Goal: Complete application form: Complete application form

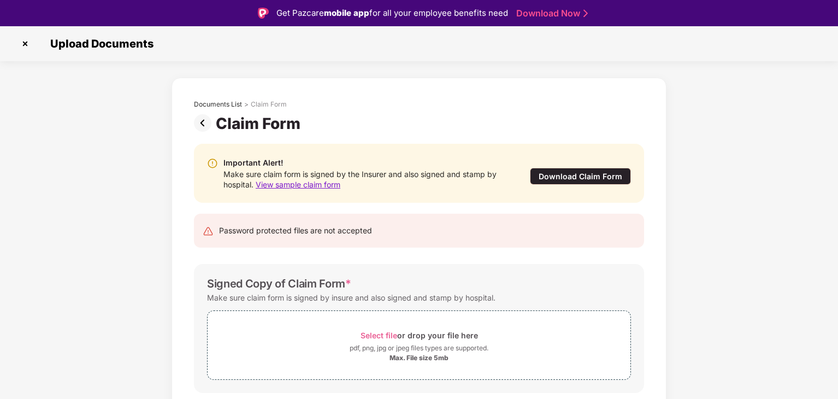
scroll to position [26, 0]
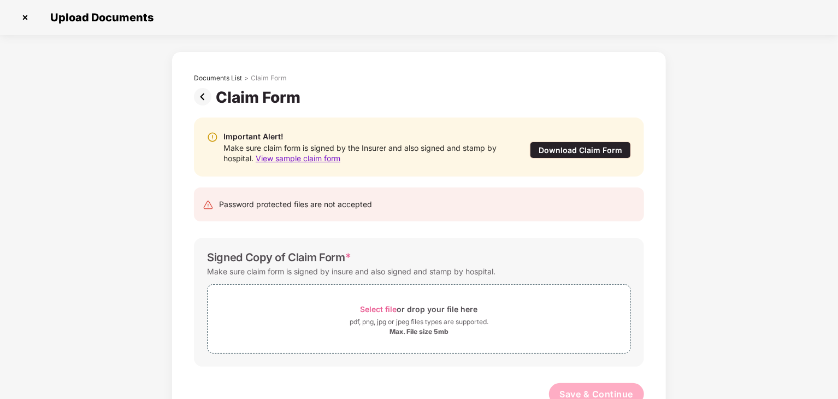
click at [26, 18] on img at bounding box center [24, 17] width 17 height 17
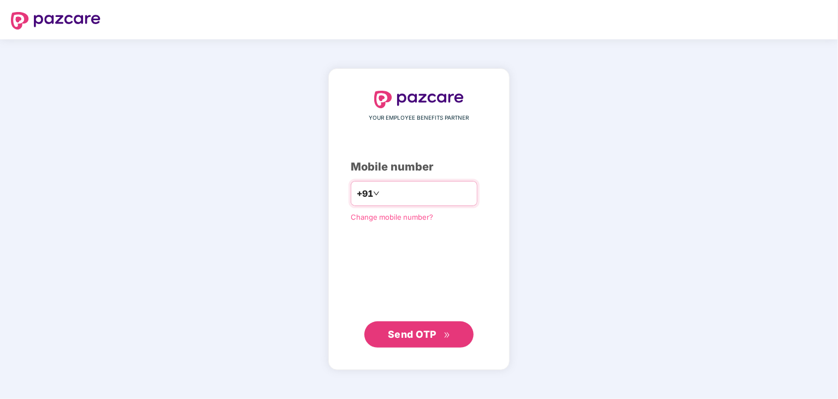
click at [392, 202] on input "number" at bounding box center [427, 193] width 90 height 17
type input "**********"
click at [404, 344] on button "Send OTP" at bounding box center [418, 334] width 109 height 26
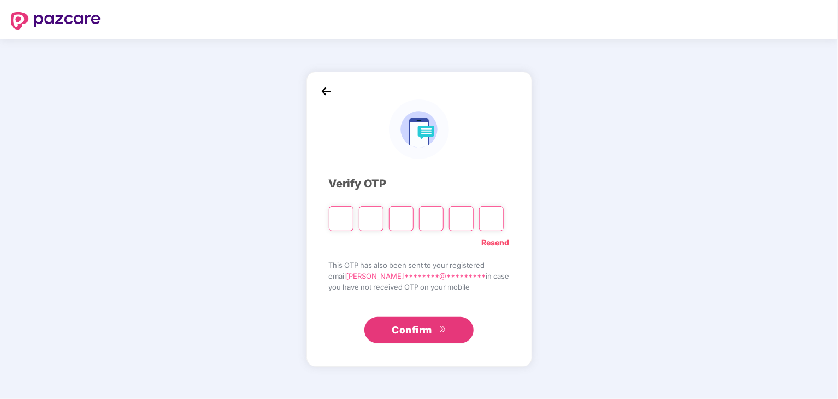
click at [336, 214] on input "Please enter verification code. Digit 1" at bounding box center [341, 218] width 25 height 25
type input "*"
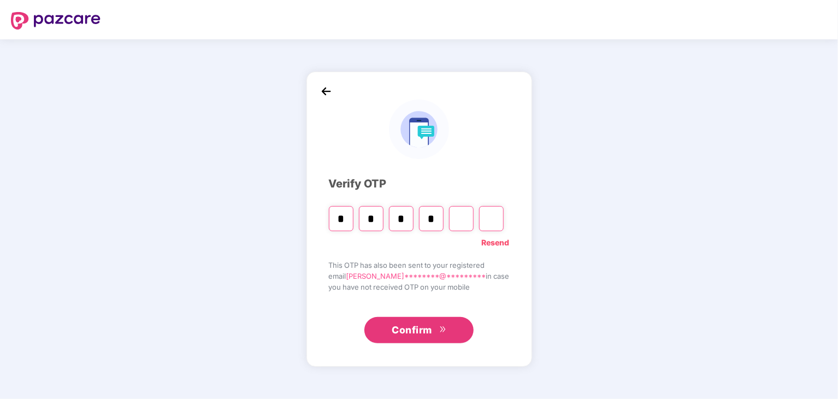
type input "*"
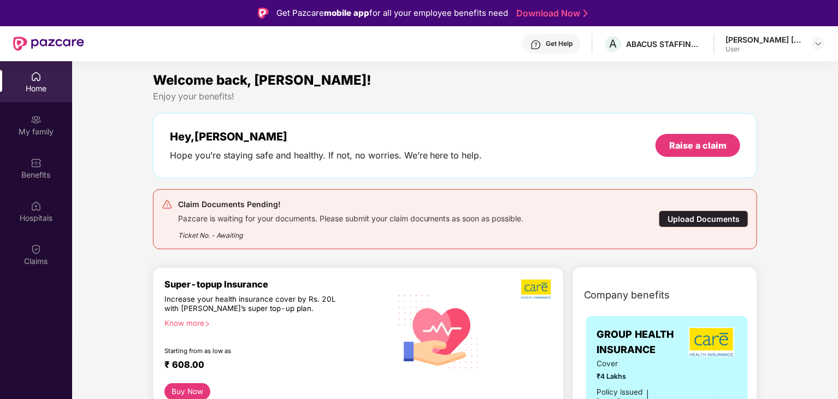
click at [692, 217] on div "Upload Documents" at bounding box center [704, 218] width 90 height 17
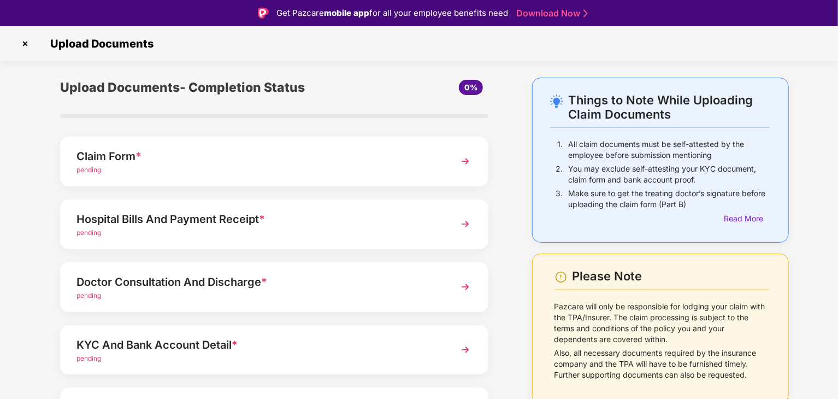
click at [101, 162] on div "Claim Form *" at bounding box center [257, 156] width 362 height 17
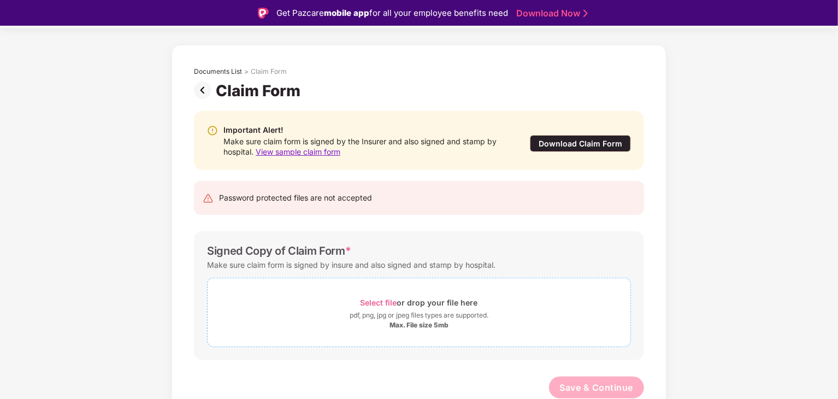
scroll to position [33, 0]
click at [424, 301] on div "Select file or drop your file here" at bounding box center [419, 302] width 117 height 15
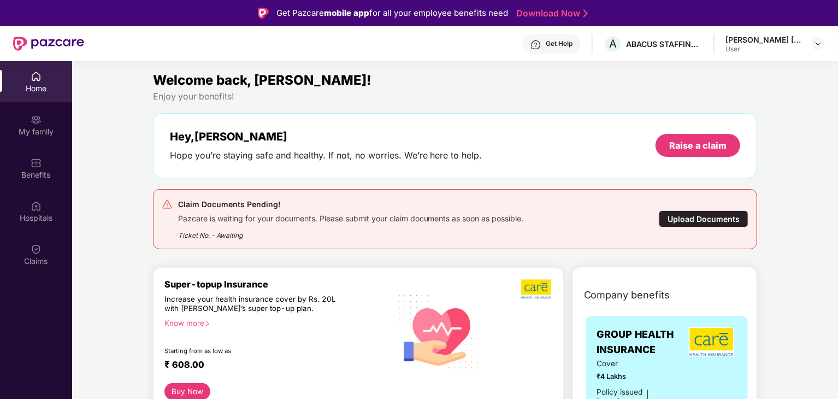
click at [699, 215] on div "Upload Documents" at bounding box center [704, 218] width 90 height 17
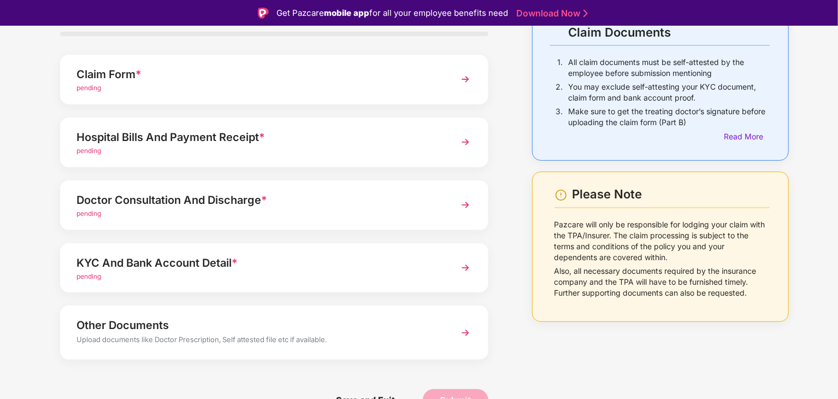
scroll to position [84, 0]
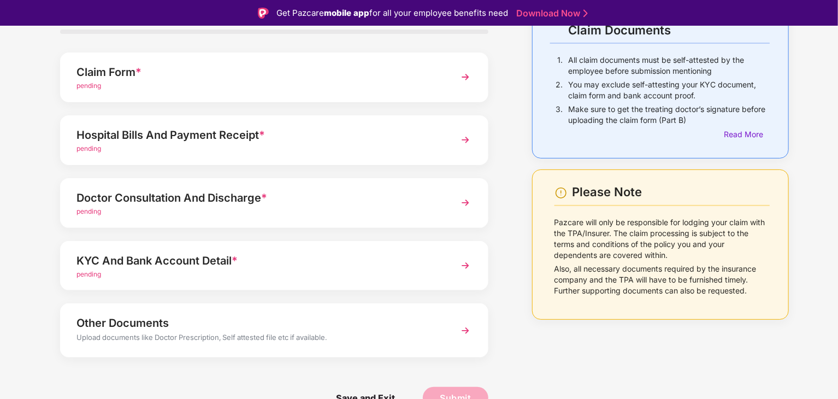
click at [157, 79] on div "Claim Form *" at bounding box center [257, 71] width 362 height 17
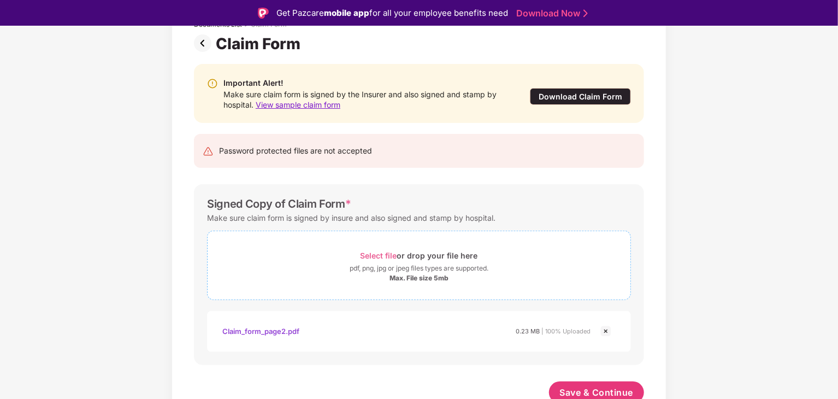
scroll to position [85, 0]
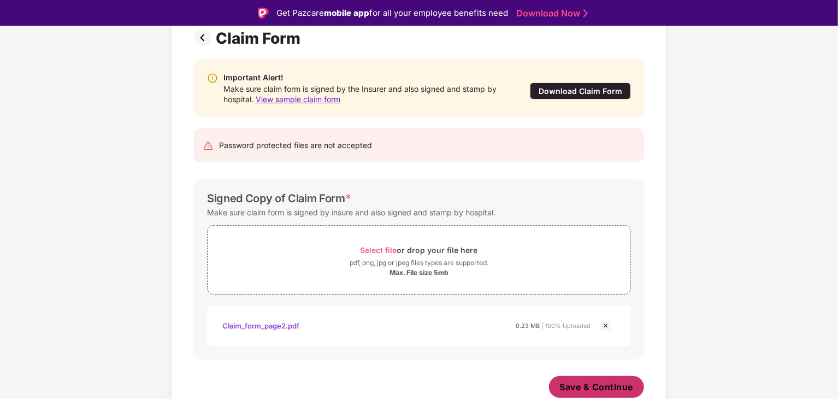
click at [596, 386] on span "Save & Continue" at bounding box center [597, 387] width 74 height 12
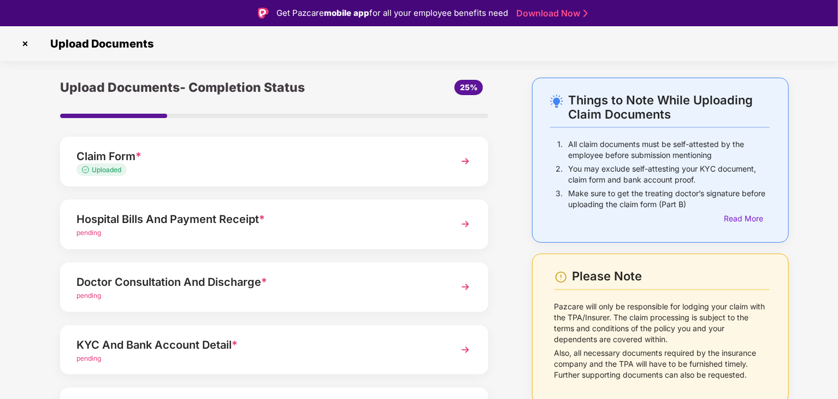
click at [177, 228] on div "pending" at bounding box center [257, 233] width 362 height 10
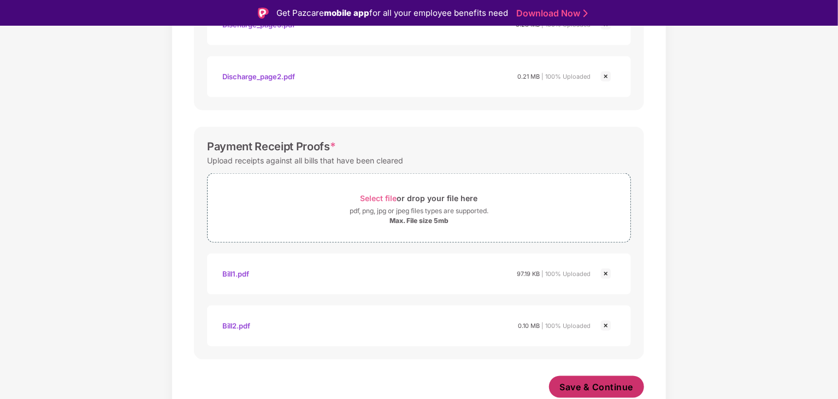
click at [591, 382] on span "Save & Continue" at bounding box center [597, 387] width 74 height 12
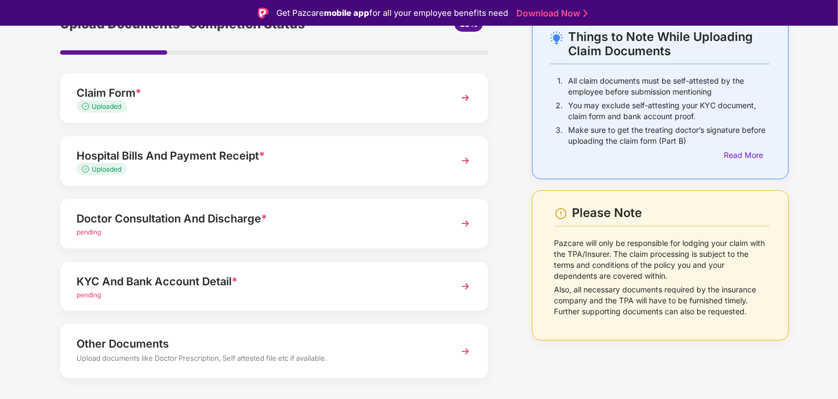
scroll to position [84, 0]
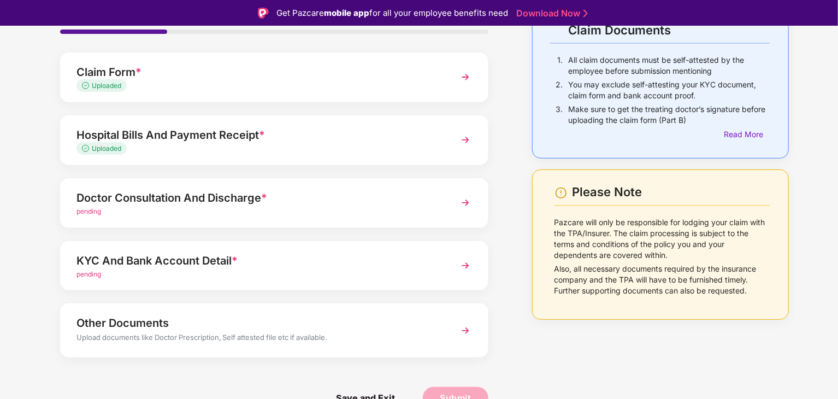
click at [140, 201] on div "Doctor Consultation And Discharge *" at bounding box center [257, 197] width 362 height 17
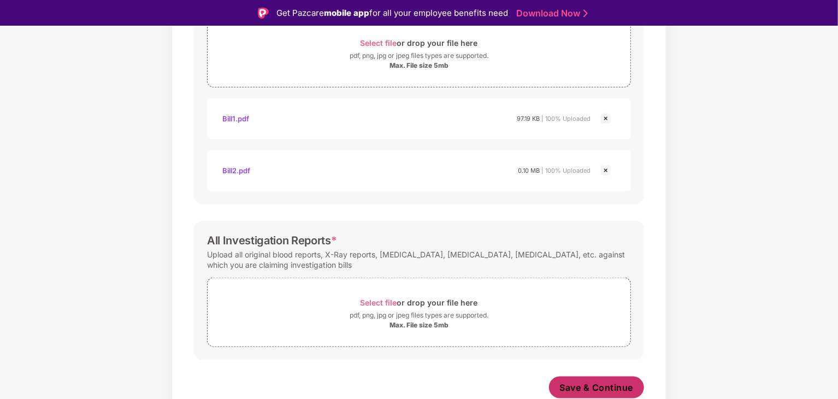
click at [584, 388] on span "Save & Continue" at bounding box center [597, 387] width 74 height 12
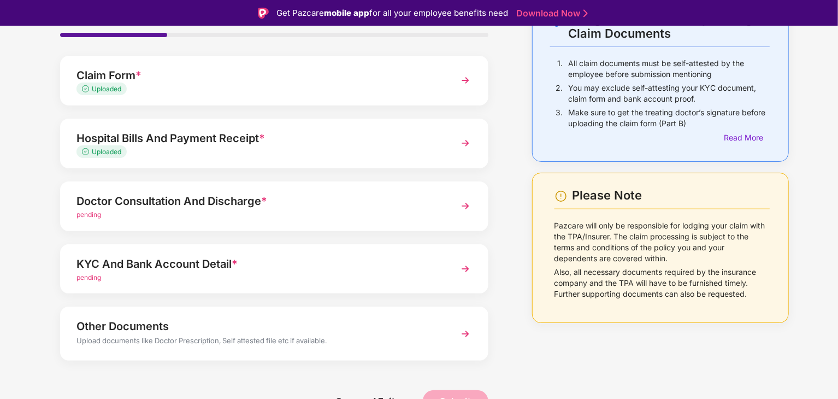
scroll to position [84, 0]
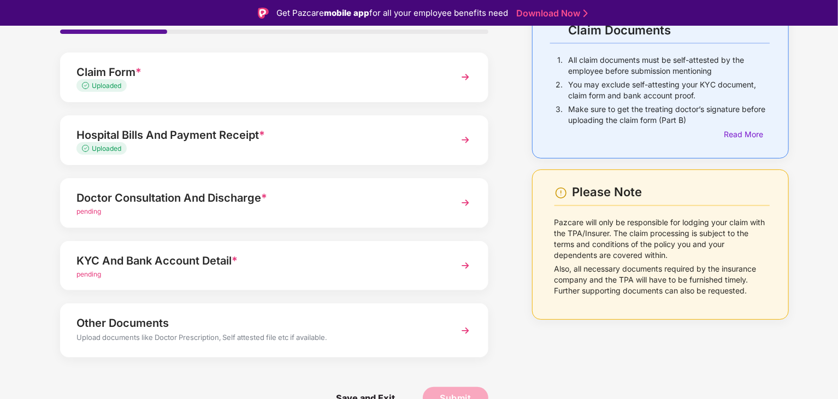
click at [191, 202] on div "Doctor Consultation And Discharge *" at bounding box center [257, 197] width 362 height 17
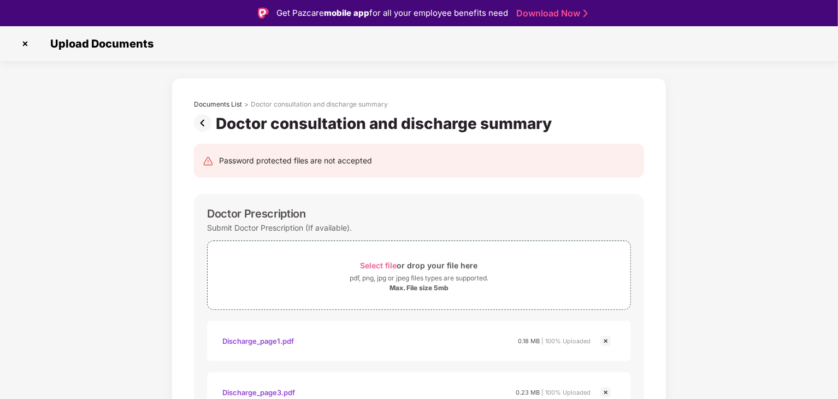
click at [202, 122] on img at bounding box center [205, 122] width 22 height 17
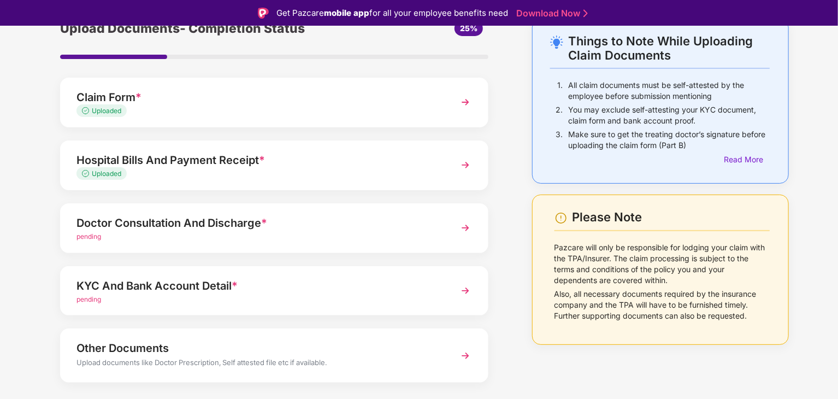
scroll to position [84, 0]
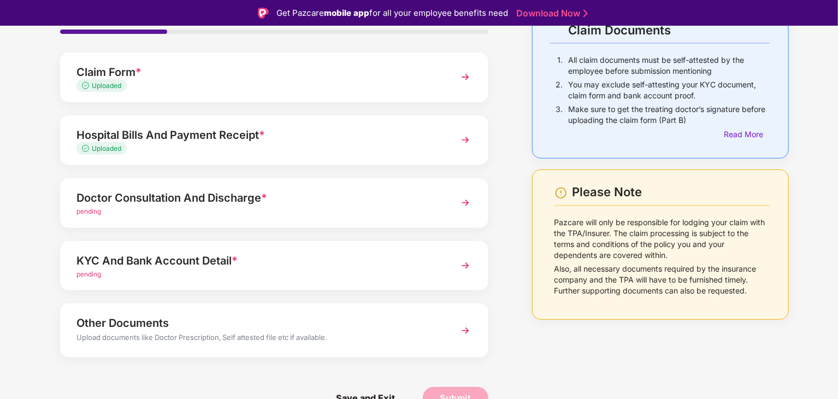
click at [178, 263] on div "KYC And Bank Account Detail *" at bounding box center [257, 260] width 362 height 17
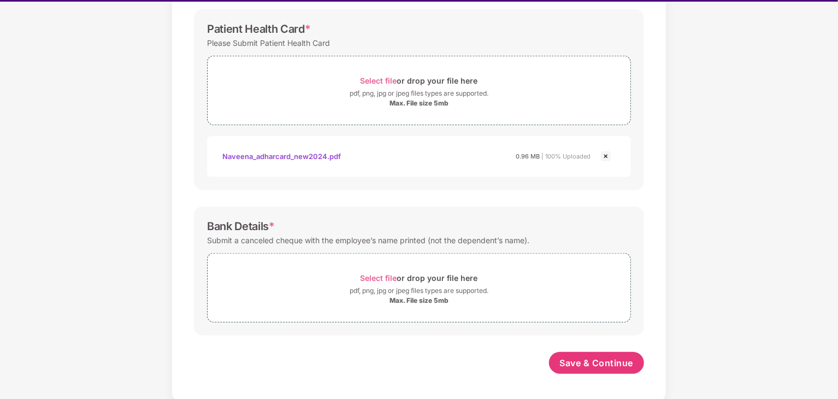
scroll to position [26, 0]
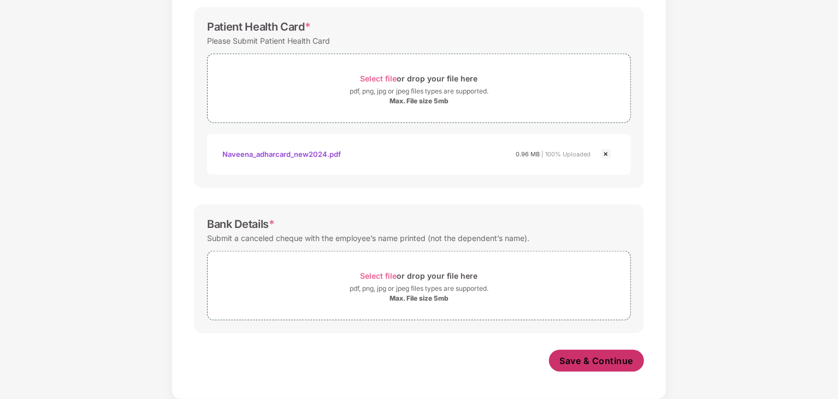
click at [591, 357] on span "Save & Continue" at bounding box center [597, 361] width 74 height 12
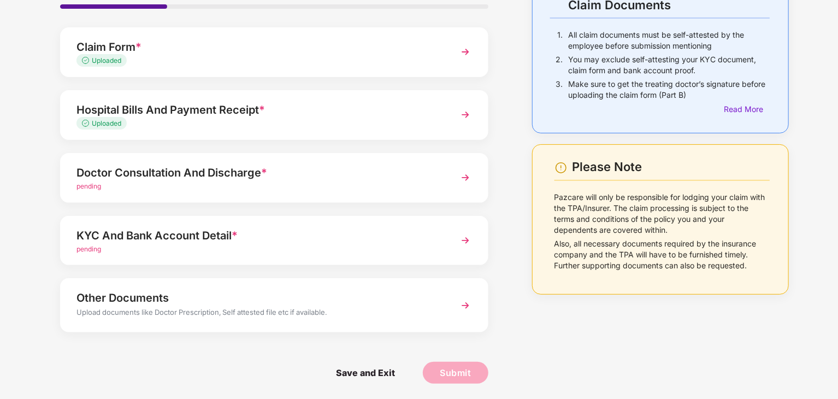
scroll to position [84, 0]
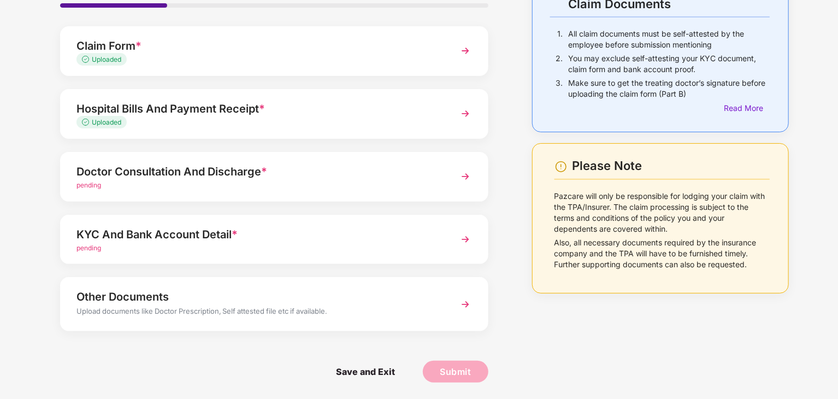
click at [312, 173] on div "Doctor Consultation And Discharge *" at bounding box center [257, 171] width 362 height 17
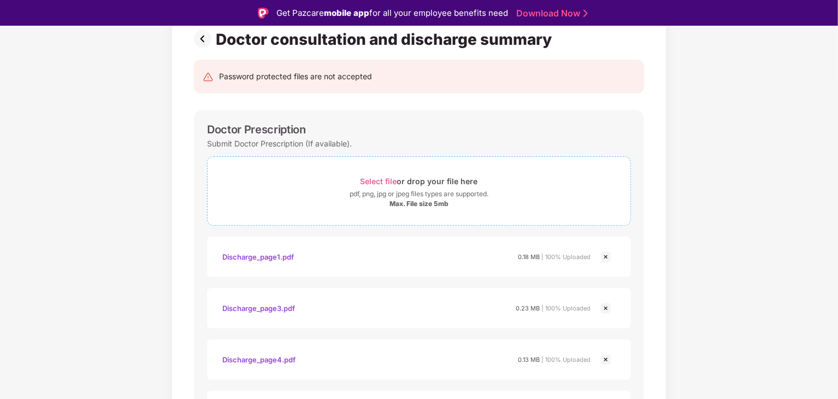
click at [419, 183] on div "Select file or drop your file here" at bounding box center [419, 181] width 117 height 15
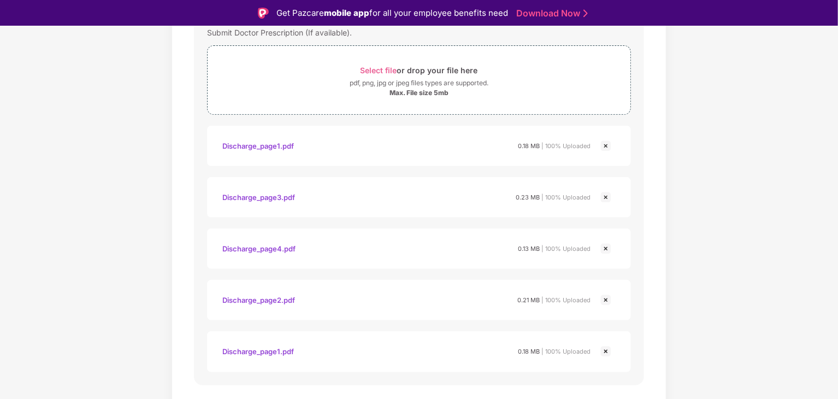
scroll to position [193, 0]
click at [606, 145] on img at bounding box center [605, 147] width 13 height 13
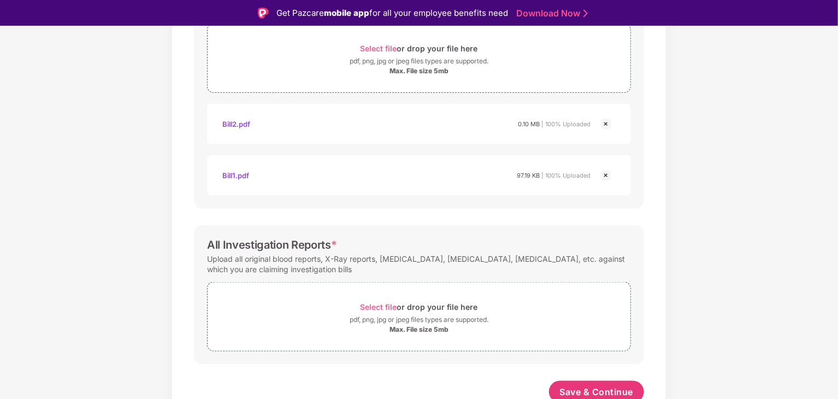
scroll to position [573, 0]
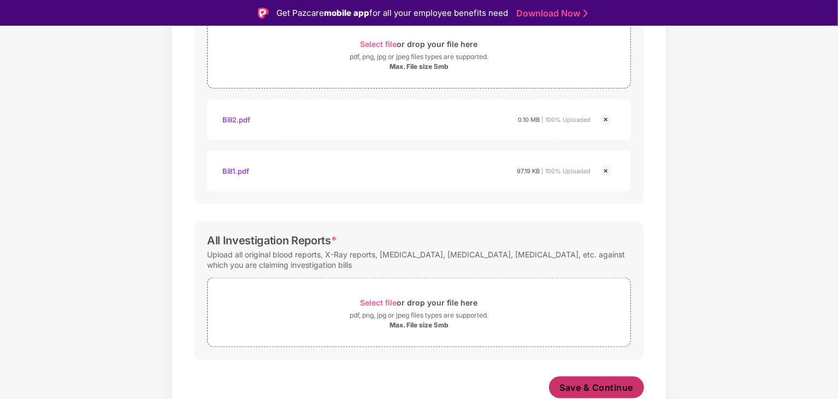
click at [590, 390] on span "Save & Continue" at bounding box center [597, 387] width 74 height 12
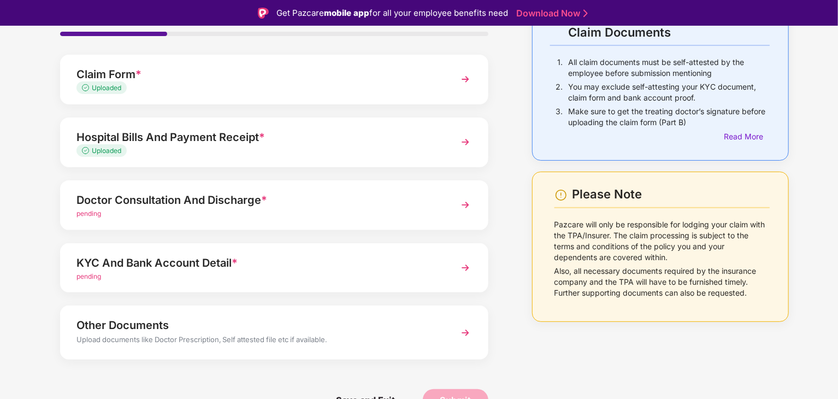
scroll to position [84, 0]
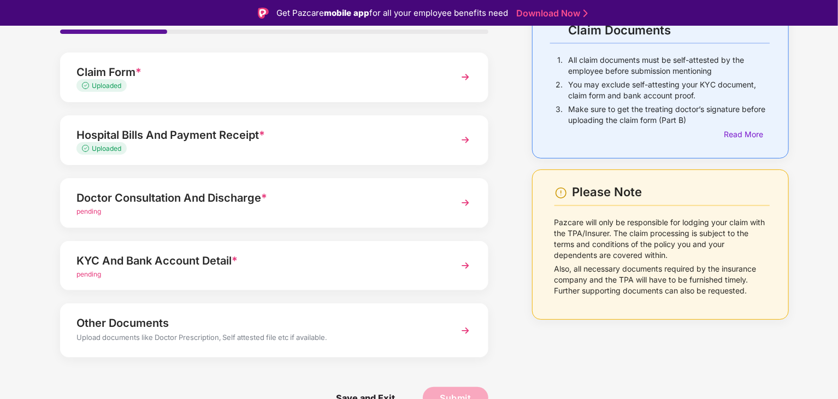
click at [188, 256] on div "KYC And Bank Account Detail *" at bounding box center [257, 260] width 362 height 17
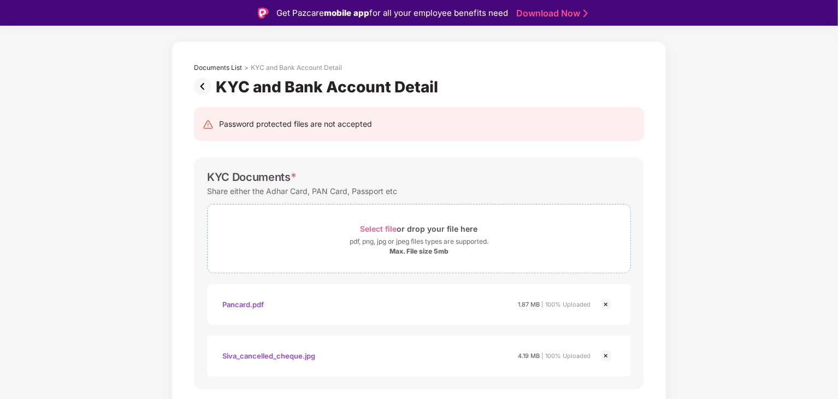
scroll to position [109, 0]
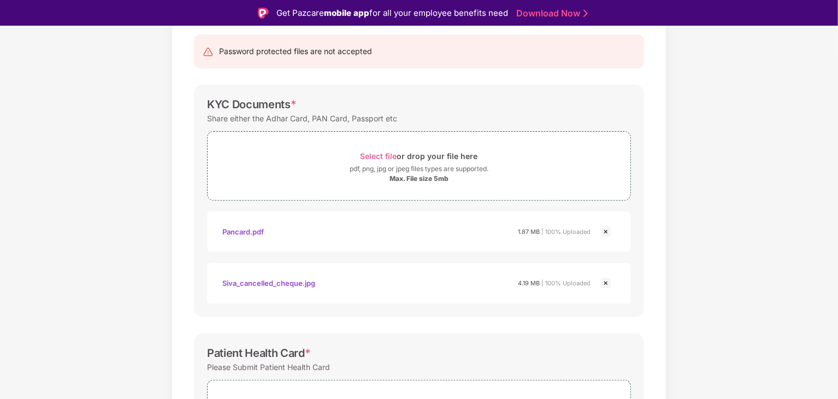
click at [607, 284] on img at bounding box center [605, 282] width 13 height 13
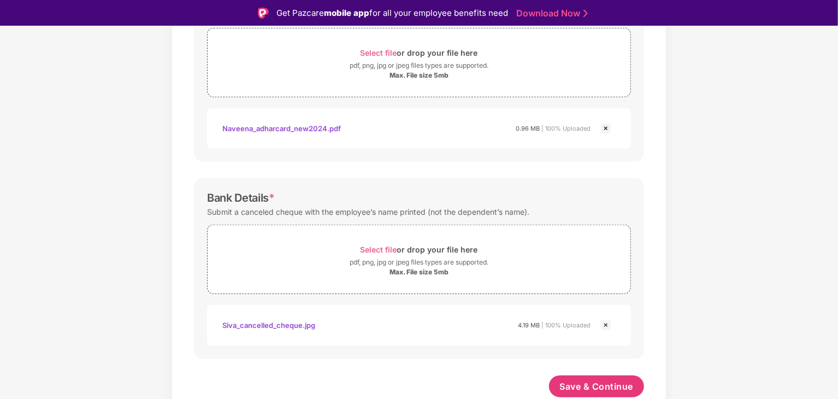
scroll to position [409, 0]
click at [611, 392] on span "Save & Continue" at bounding box center [597, 387] width 74 height 12
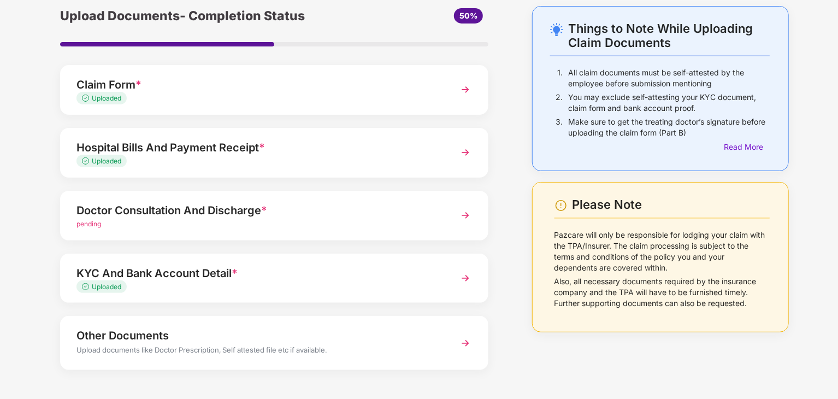
scroll to position [30, 0]
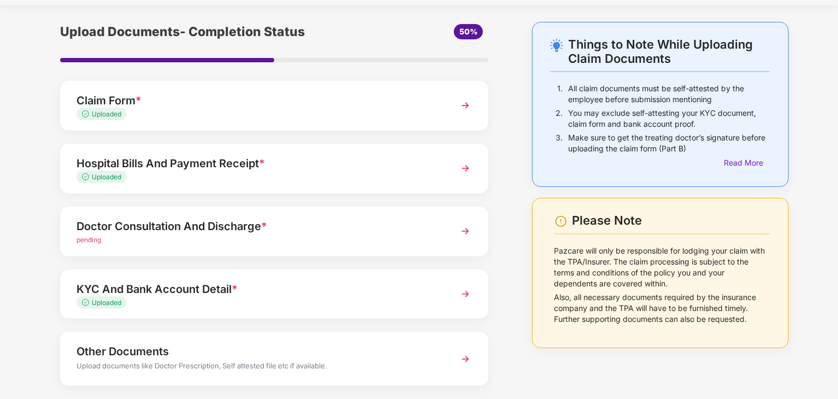
click at [92, 226] on div "Doctor Consultation And Discharge *" at bounding box center [257, 225] width 362 height 17
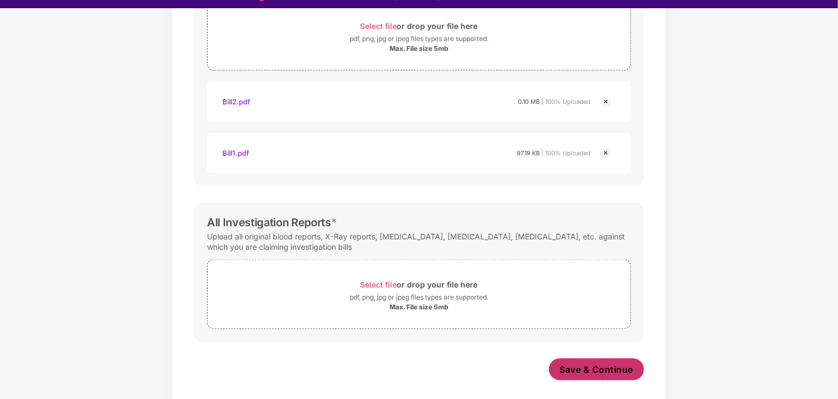
scroll to position [26, 0]
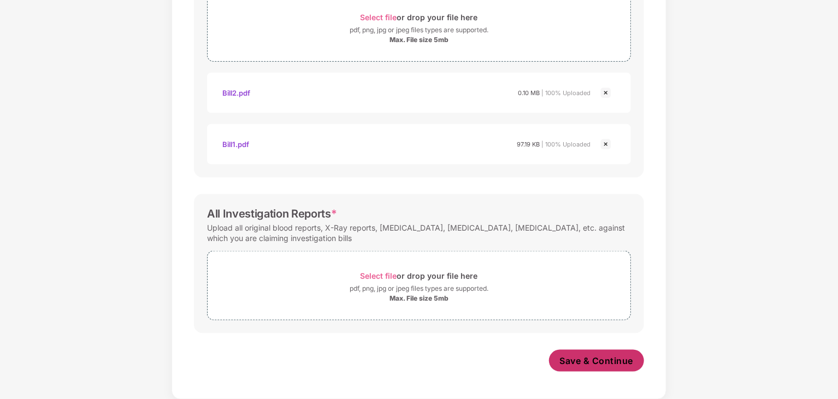
click at [592, 359] on span "Save & Continue" at bounding box center [597, 361] width 74 height 12
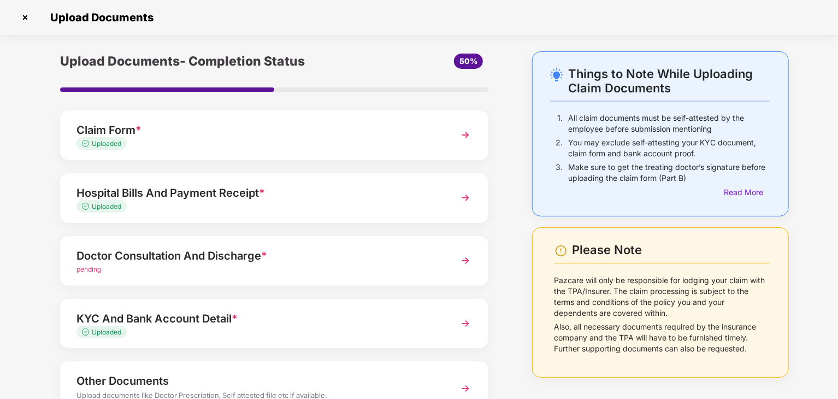
click at [145, 258] on div "Doctor Consultation And Discharge *" at bounding box center [257, 255] width 362 height 17
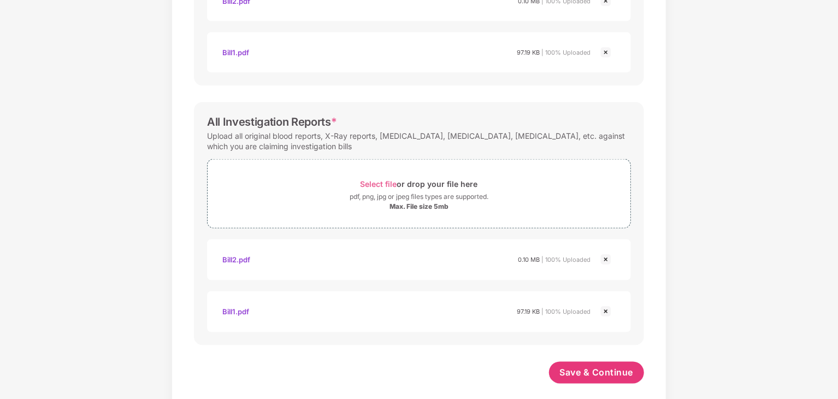
scroll to position [728, 0]
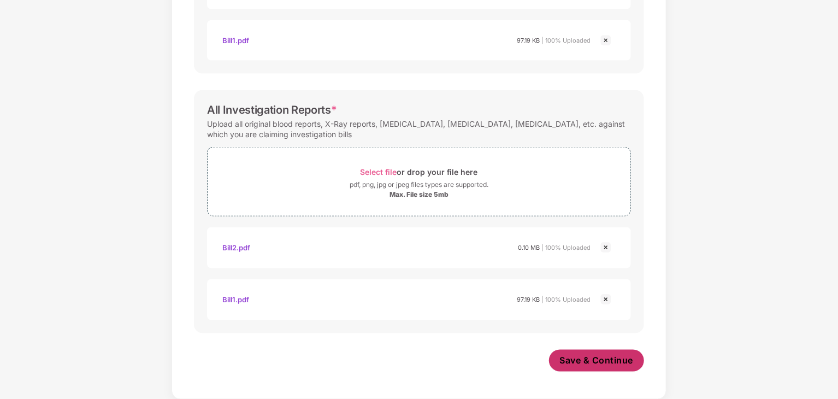
click at [588, 358] on span "Save & Continue" at bounding box center [597, 361] width 74 height 12
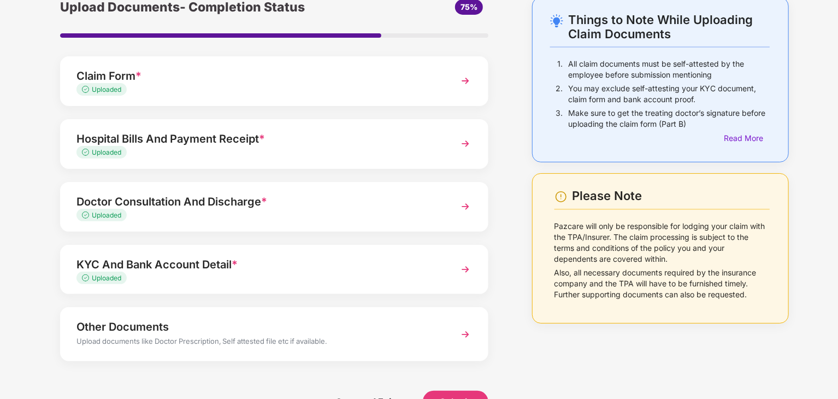
scroll to position [84, 0]
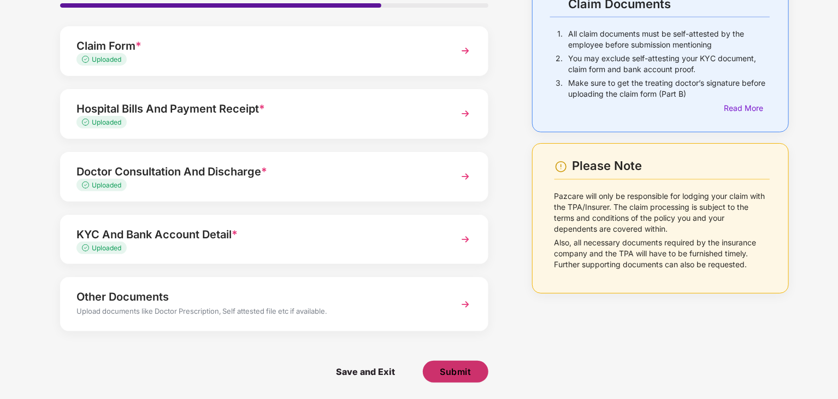
click at [459, 377] on button "Submit" at bounding box center [456, 372] width 66 height 22
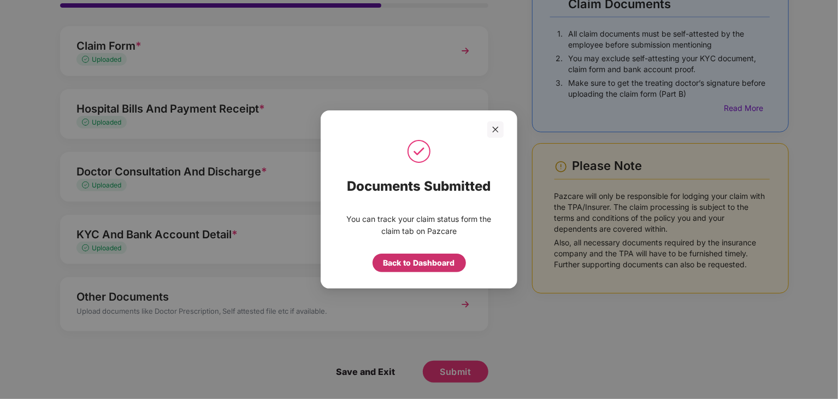
click at [435, 267] on div "Back to Dashboard" at bounding box center [420, 263] width 72 height 12
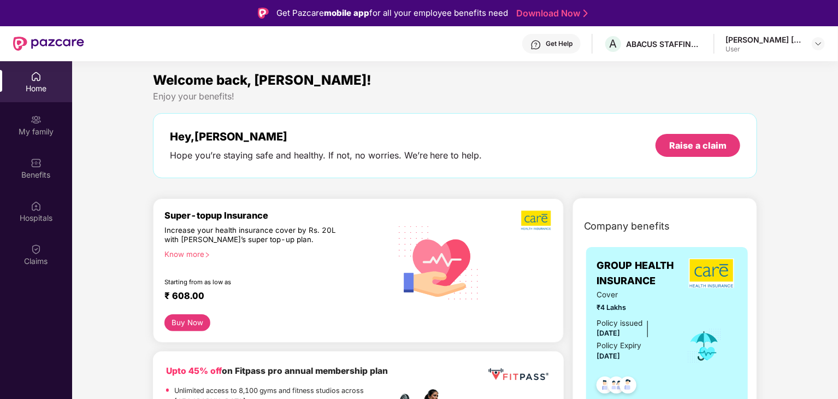
click at [757, 40] on div "Siva Kesava Reddy Evuri" at bounding box center [764, 39] width 76 height 10
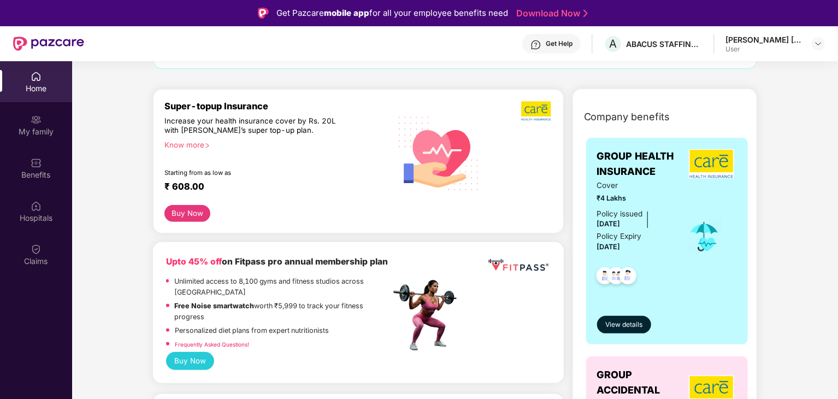
scroll to position [55, 0]
